Goal: Task Accomplishment & Management: Manage account settings

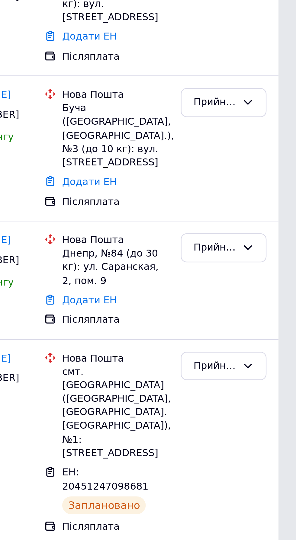
scroll to position [36, 0]
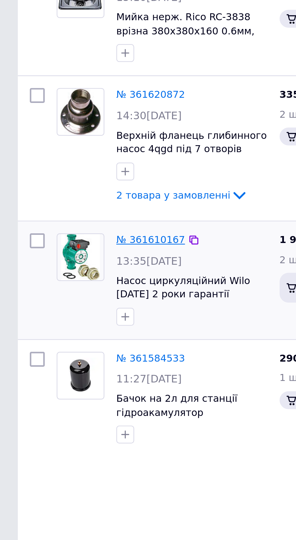
click at [63, 141] on link "№ 361610167" at bounding box center [61, 143] width 28 height 5
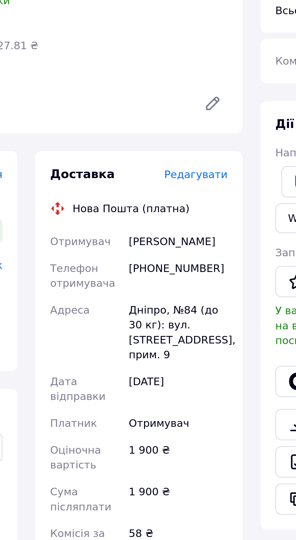
click at [172, 151] on span "Редагувати" at bounding box center [164, 150] width 26 height 5
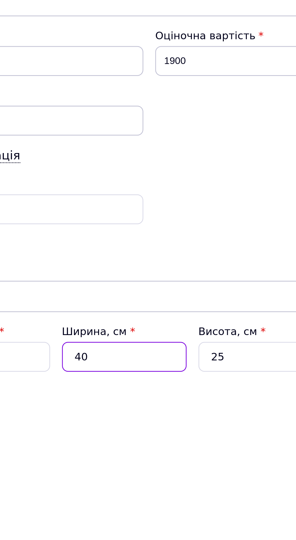
click at [149, 383] on input "40" at bounding box center [138, 377] width 50 height 12
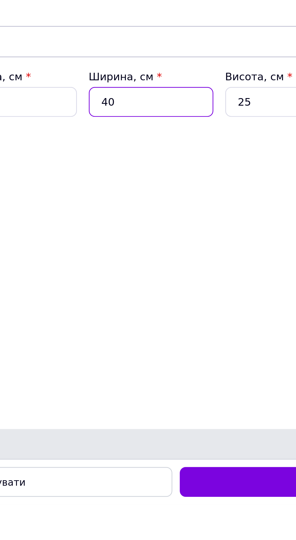
type input "4"
type input "0.5"
type input "2"
type input "0.25"
type input "25"
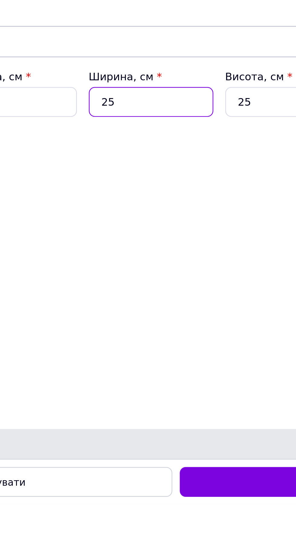
type input "3.13"
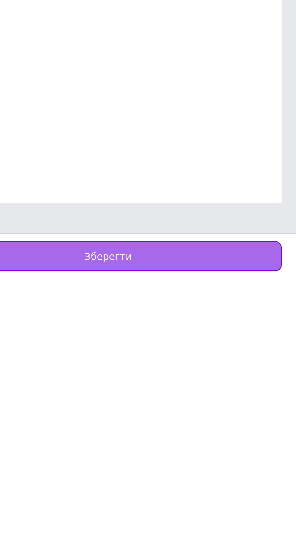
type input "25"
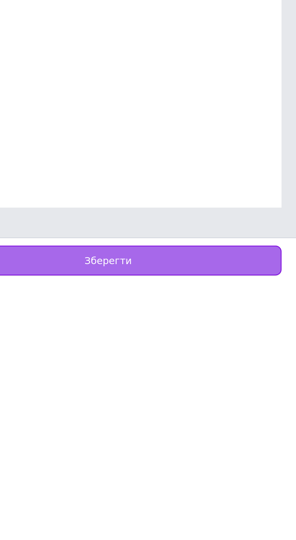
click at [270, 533] on div "Зберегти" at bounding box center [219, 531] width 140 height 12
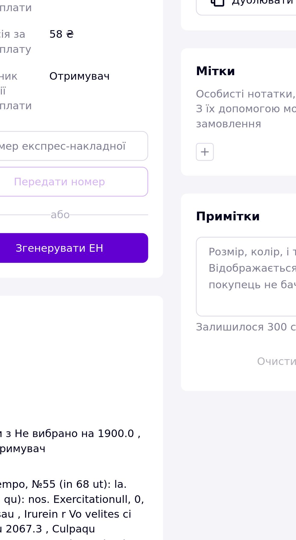
click at [169, 386] on button "Згенерувати ЕН" at bounding box center [140, 382] width 72 height 12
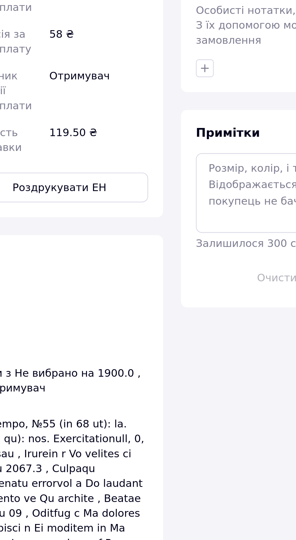
scroll to position [8, 0]
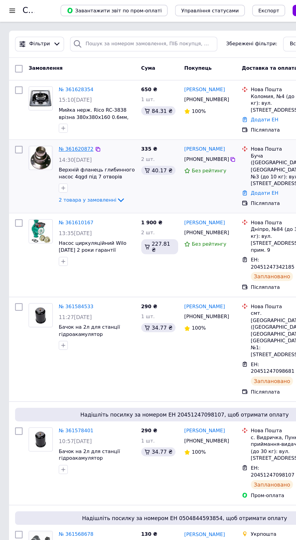
click at [62, 120] on link "№ 361620872" at bounding box center [61, 120] width 28 height 5
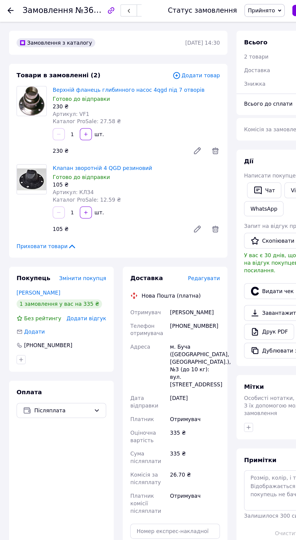
click at [170, 222] on span "Редагувати" at bounding box center [164, 223] width 26 height 5
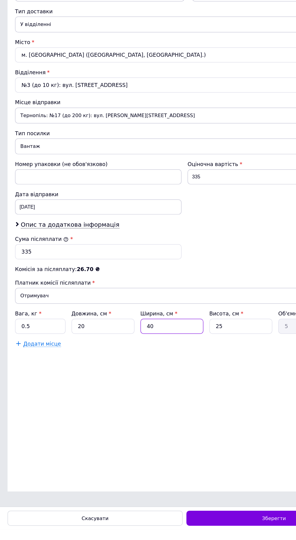
click at [148, 383] on input "40" at bounding box center [138, 377] width 50 height 12
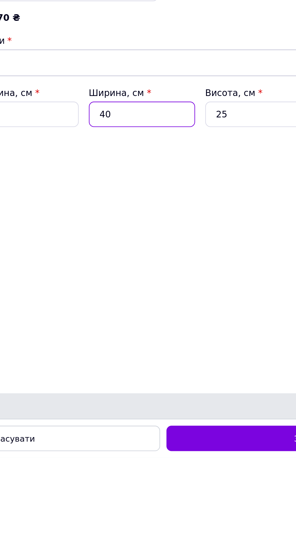
type input "4"
type input "0.5"
type input "8"
type input "1"
type input "8"
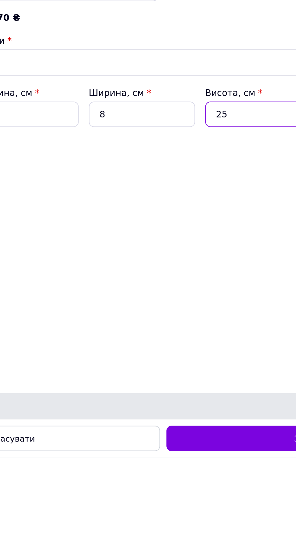
click at [198, 383] on input "25" at bounding box center [193, 377] width 50 height 12
type input "2"
type input "0.1"
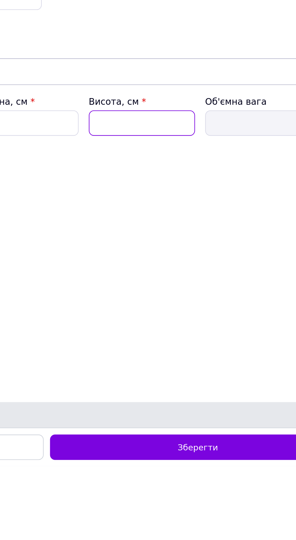
type input "8"
type input "0.32"
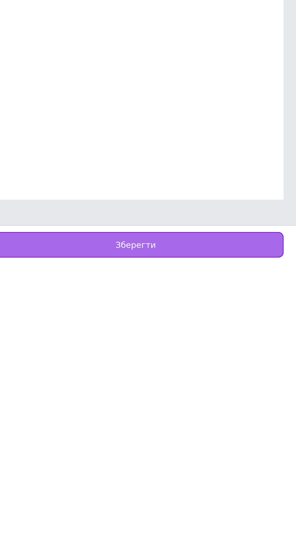
type input "8"
click at [263, 532] on div "Зберегти" at bounding box center [219, 531] width 140 height 12
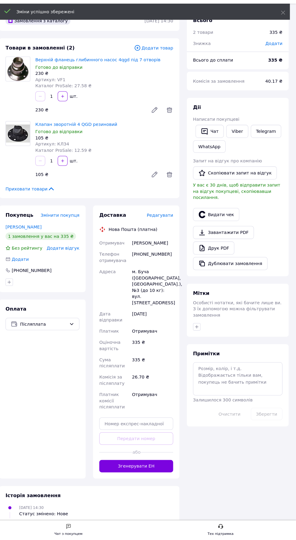
scroll to position [2, 0]
click at [173, 464] on button "Згенерувати ЕН" at bounding box center [140, 468] width 72 height 12
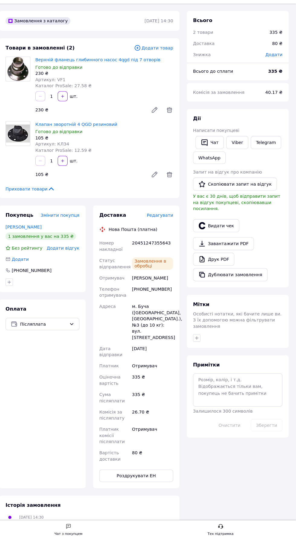
scroll to position [16, 0]
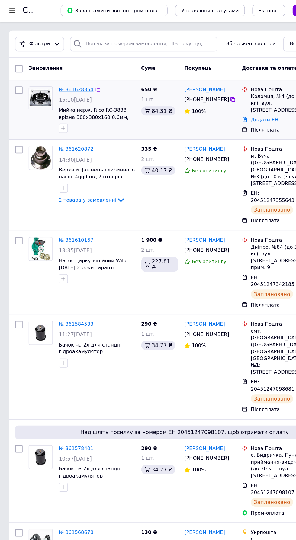
click at [67, 71] on link "№ 361628354" at bounding box center [61, 72] width 28 height 5
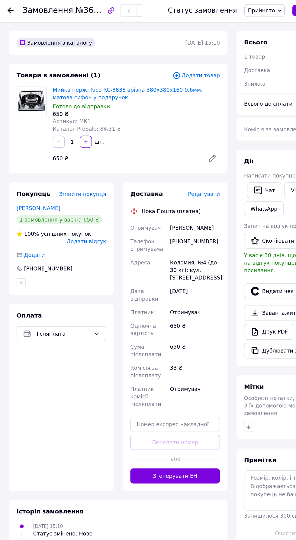
click at [173, 156] on span "Редагувати" at bounding box center [164, 156] width 26 height 5
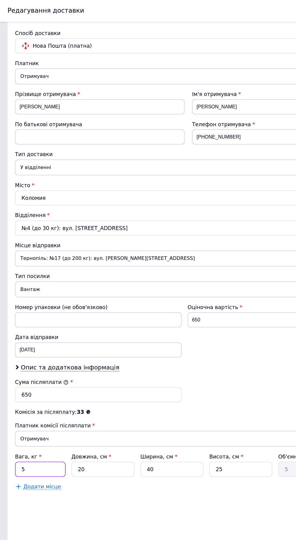
click at [45, 383] on input "5" at bounding box center [32, 377] width 40 height 12
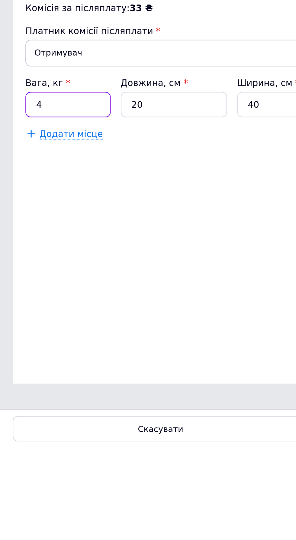
type input "4"
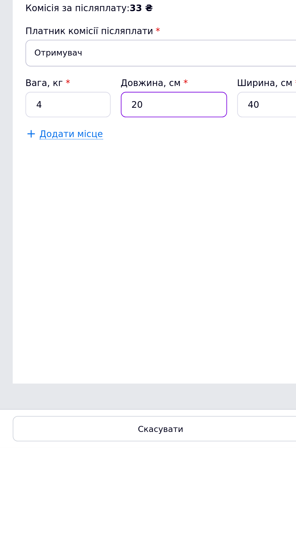
click at [90, 383] on input "20" at bounding box center [82, 377] width 50 height 12
type input "2"
type input "0.5"
type input "4"
type input "1"
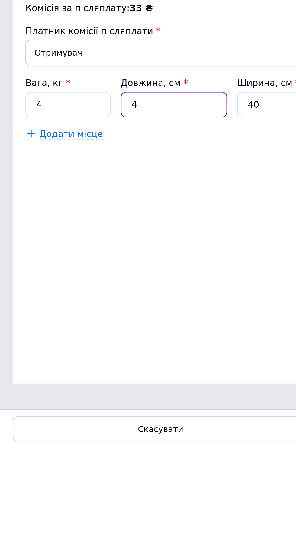
type input "40"
type input "10"
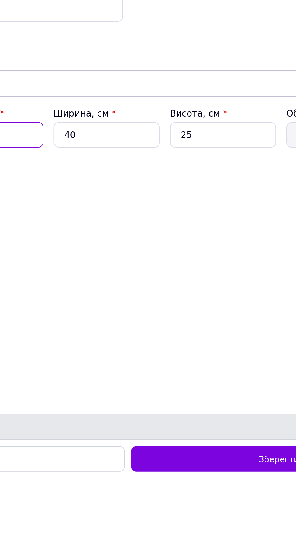
type input "40"
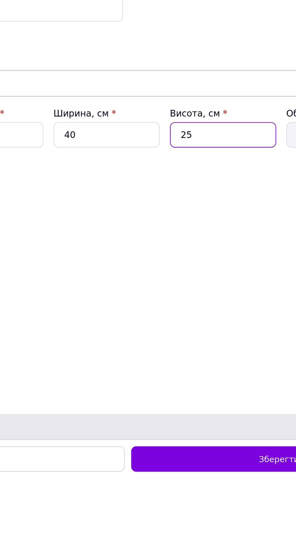
click at [194, 383] on input "25" at bounding box center [193, 377] width 50 height 12
type input "2"
type input "0.8"
type input "1"
type input "0.4"
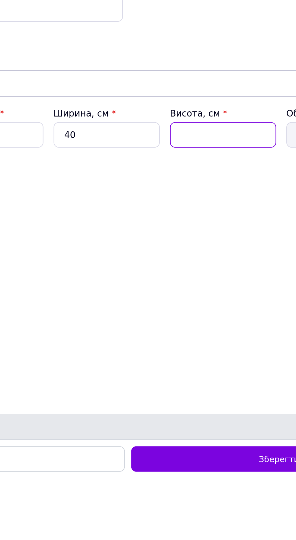
type input "2"
type input "0.8"
type input "21"
type input "8.4"
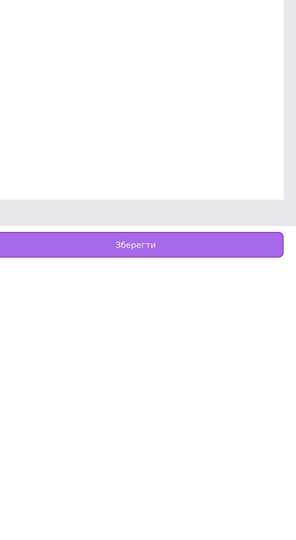
type input "21"
click at [255, 530] on div "Зберегти" at bounding box center [219, 531] width 140 height 12
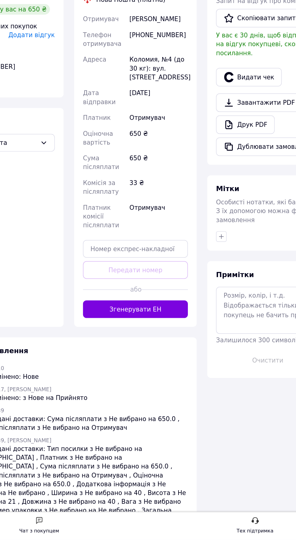
scroll to position [1, 0]
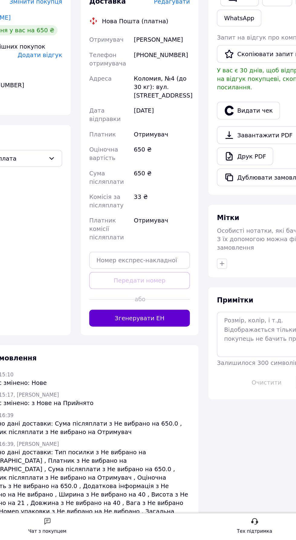
click at [173, 386] on button "Згенерувати ЕН" at bounding box center [140, 381] width 72 height 12
